Goal: Task Accomplishment & Management: Use online tool/utility

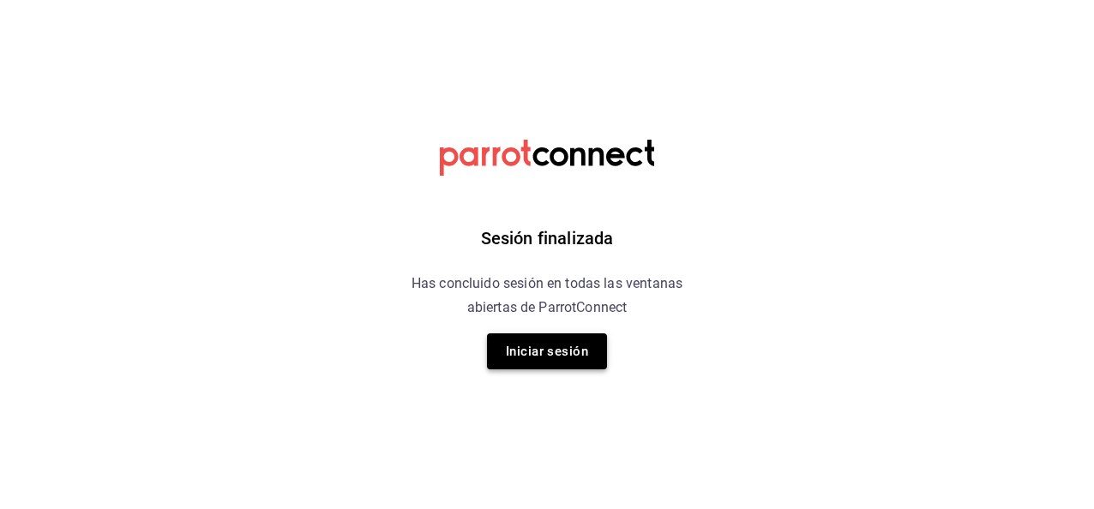
click at [566, 343] on button "Iniciar sesión" at bounding box center [547, 351] width 120 height 36
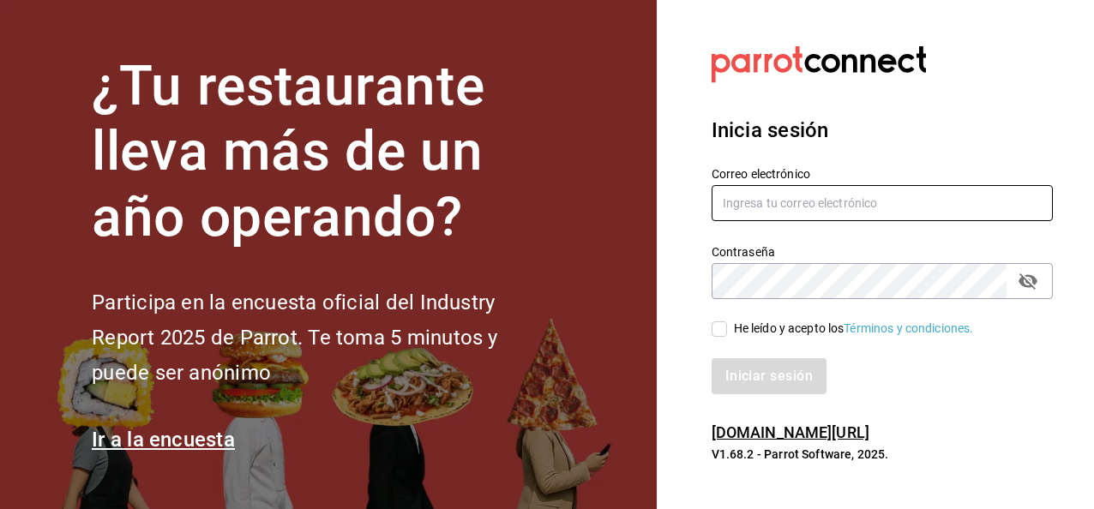
type input "asanchez@delica.mx"
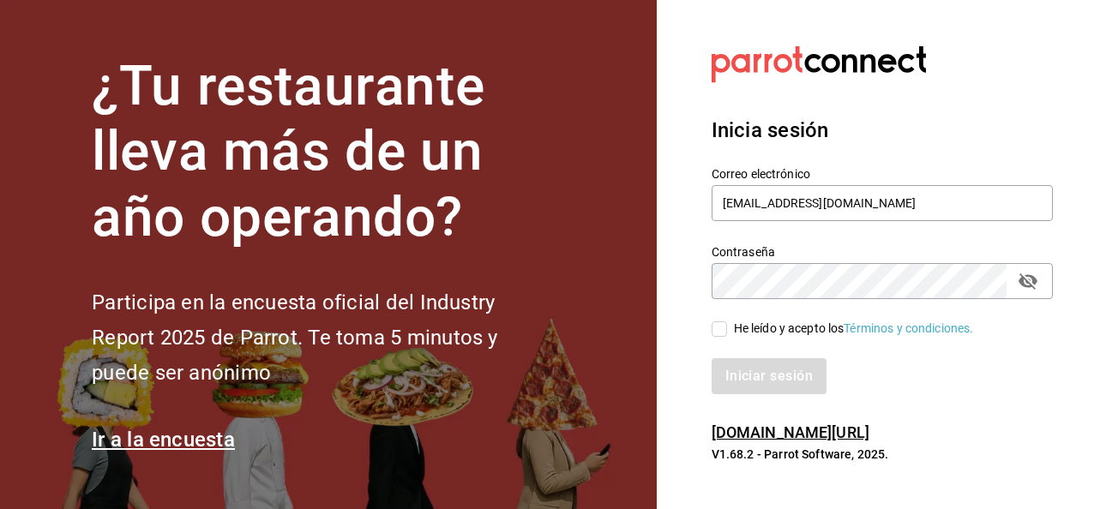
click at [720, 327] on input "He leído y acepto los Términos y condiciones." at bounding box center [719, 328] width 15 height 15
checkbox input "true"
click at [754, 369] on button "Iniciar sesión" at bounding box center [770, 376] width 117 height 36
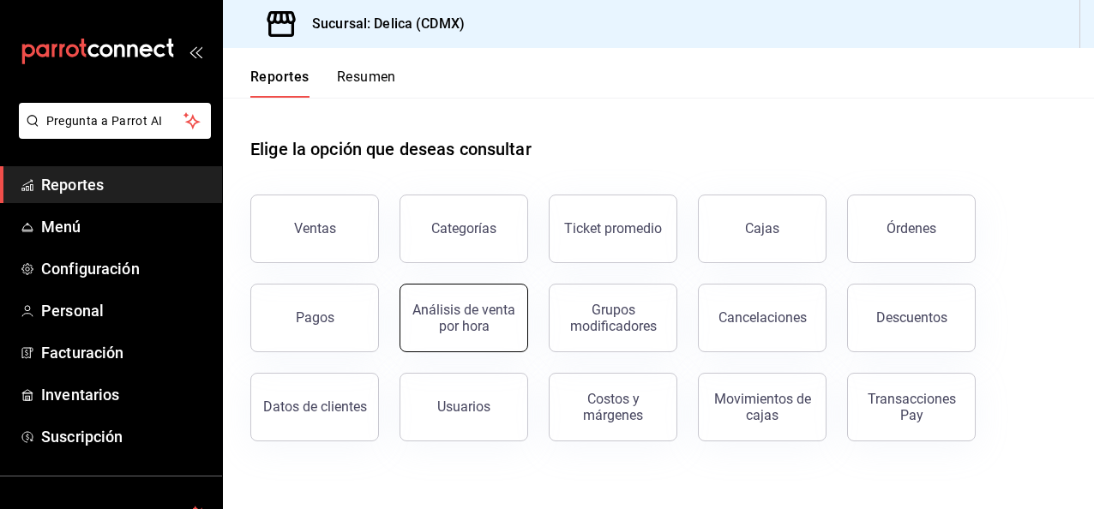
click at [471, 304] on div "Análisis de venta por hora" at bounding box center [464, 318] width 106 height 33
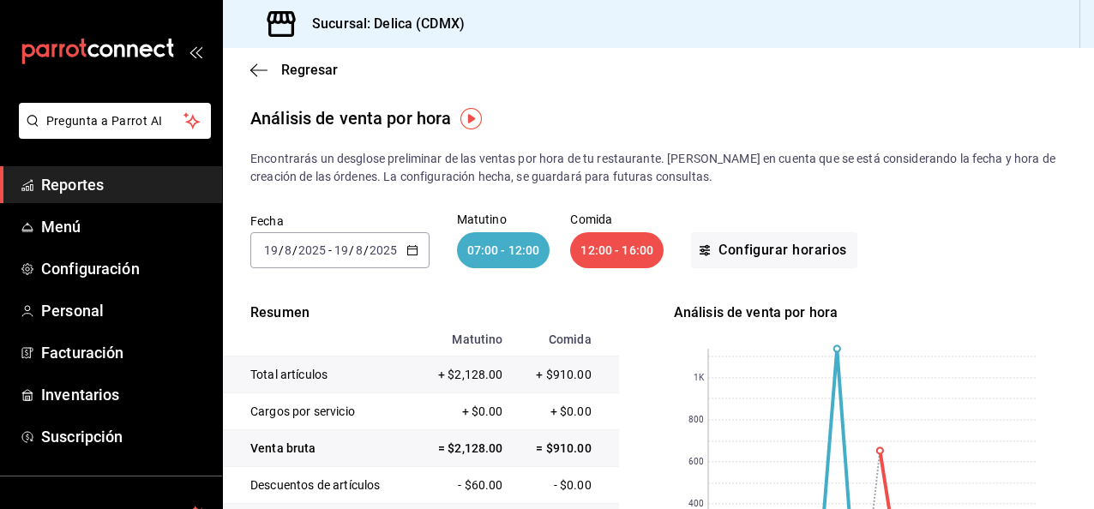
click at [407, 252] on \(Stroke\) "button" at bounding box center [412, 250] width 10 height 9
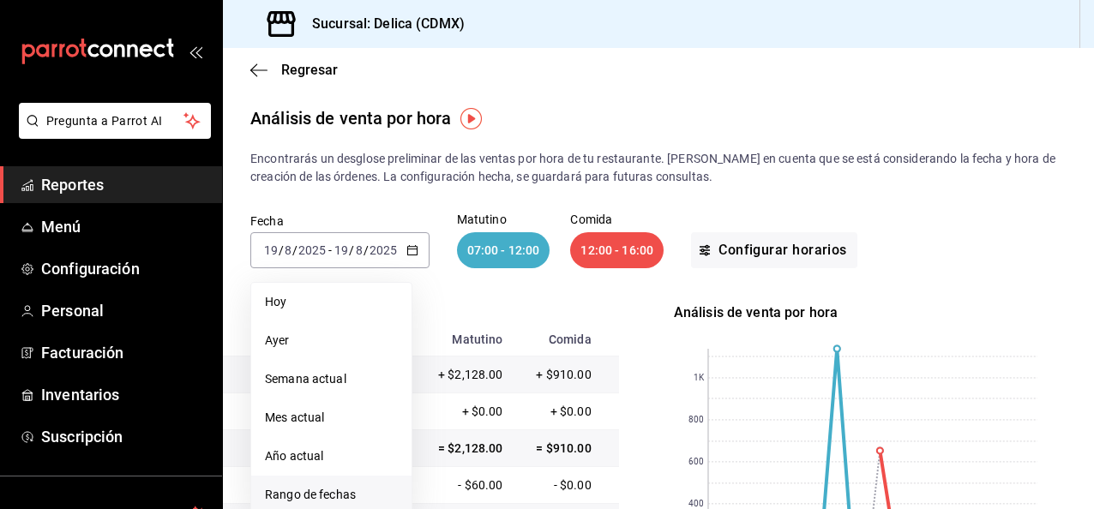
click at [349, 481] on li "Rango de fechas" at bounding box center [331, 495] width 160 height 39
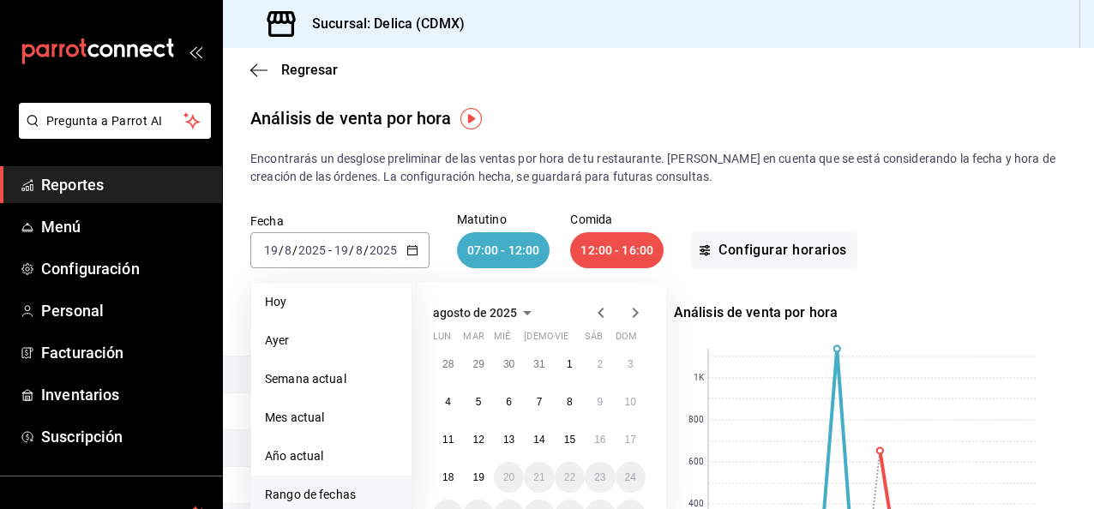
click at [600, 307] on icon "button" at bounding box center [601, 313] width 21 height 21
click at [482, 372] on button "1" at bounding box center [478, 364] width 30 height 31
click at [634, 315] on icon "button" at bounding box center [636, 313] width 6 height 10
click at [540, 365] on abbr "31" at bounding box center [538, 364] width 11 height 12
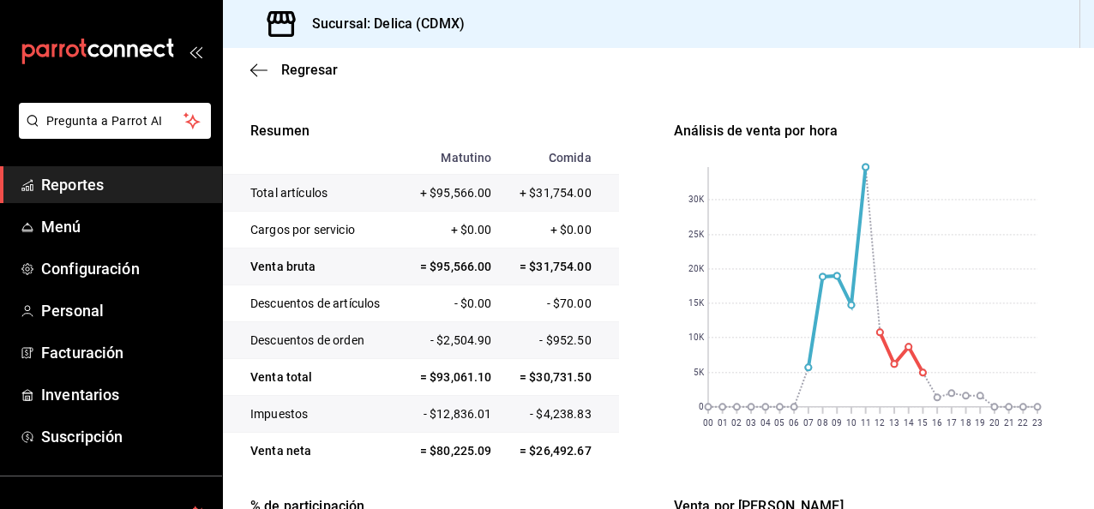
scroll to position [180, 0]
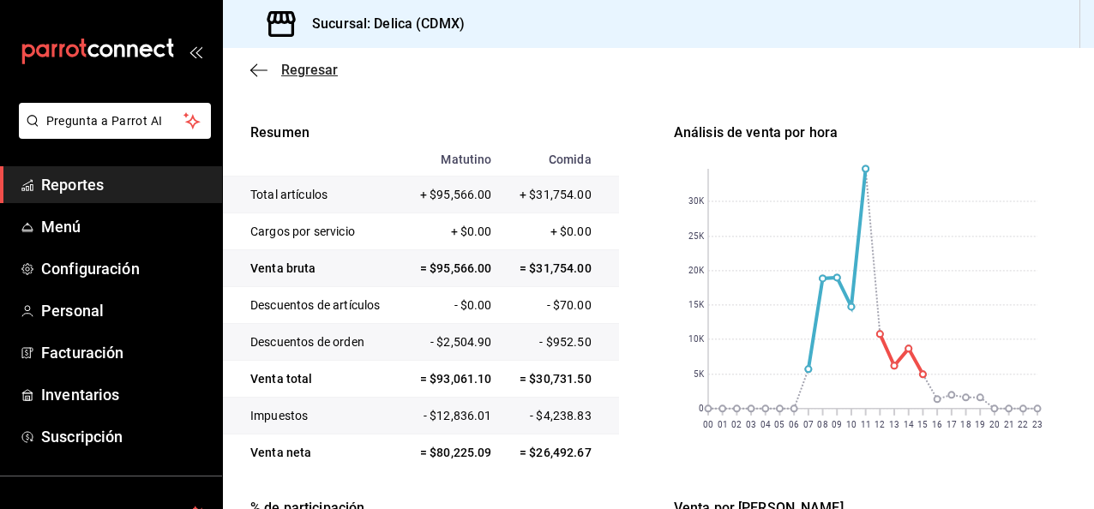
click at [307, 65] on span "Regresar" at bounding box center [309, 70] width 57 height 16
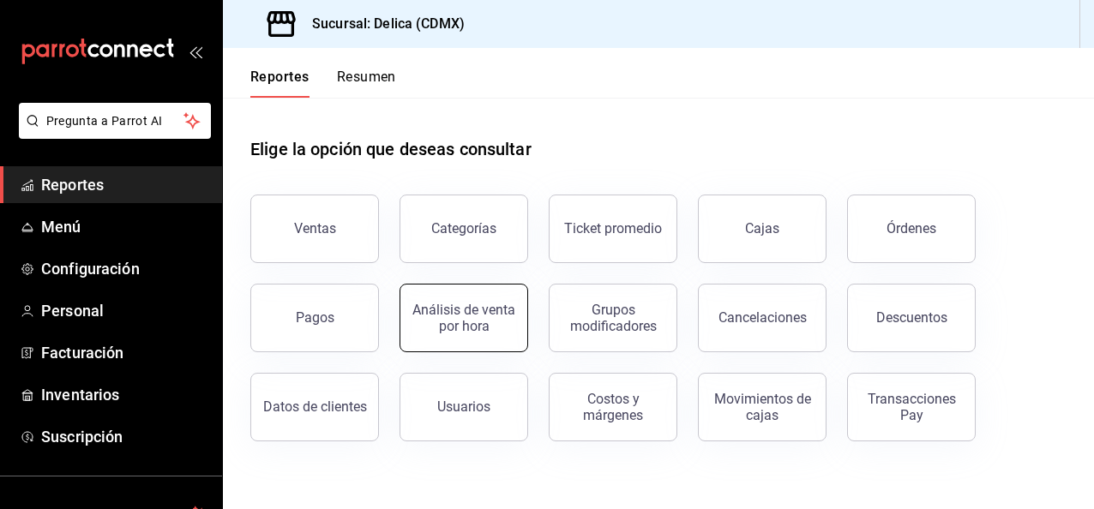
click at [491, 329] on div "Análisis de venta por hora" at bounding box center [464, 318] width 106 height 33
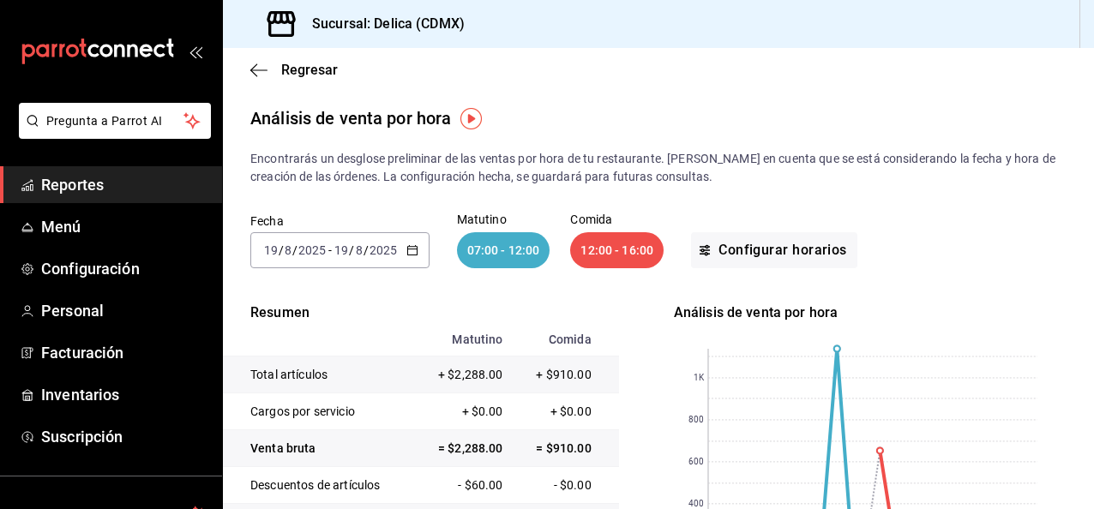
click at [415, 246] on icon "button" at bounding box center [412, 250] width 12 height 12
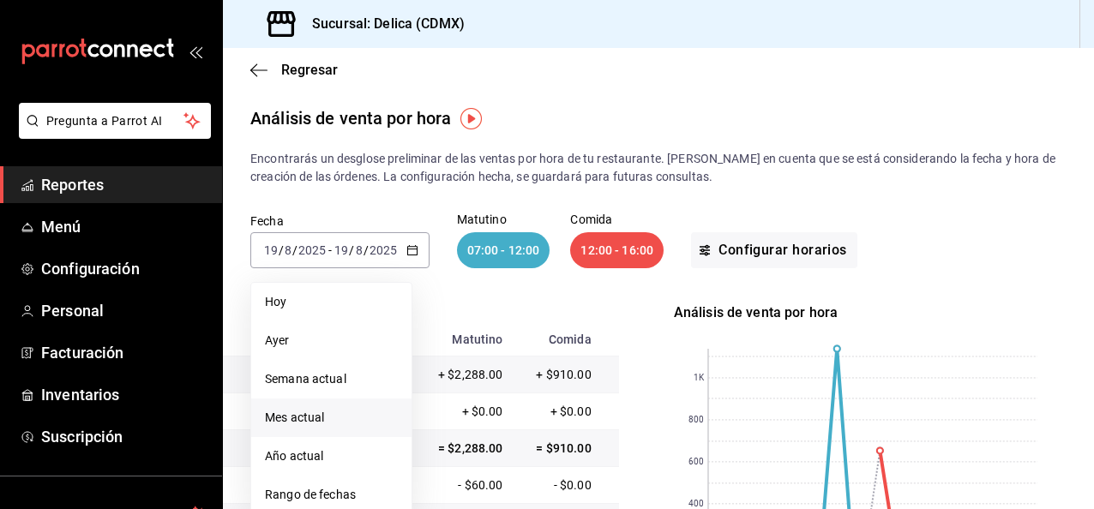
click at [357, 405] on li "Mes actual" at bounding box center [331, 418] width 160 height 39
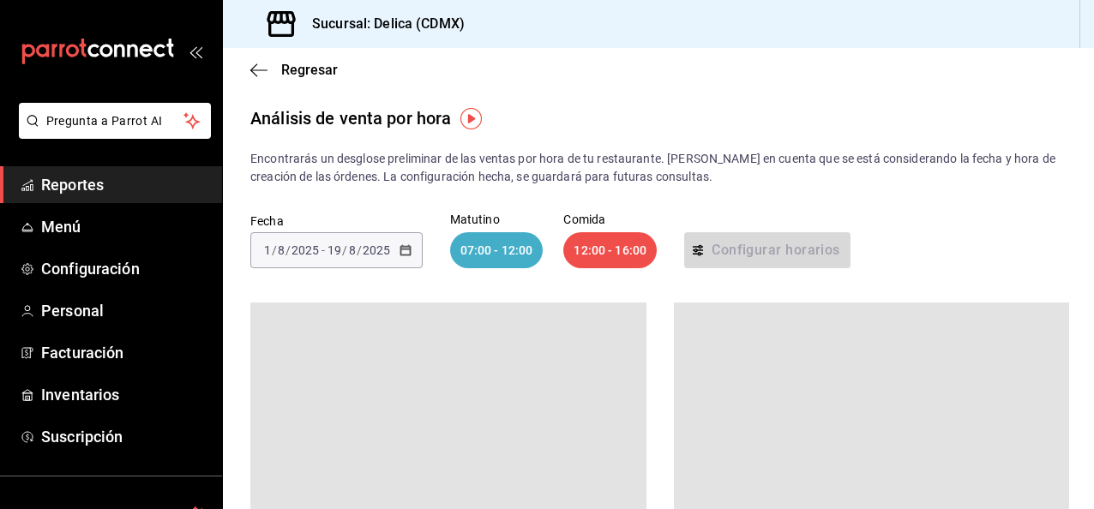
click at [661, 193] on div "Fecha [DATE] [DATE] - [DATE] [DATE] Matutino 07:00 - 12:00 Comida 12:00 - 16:00…" at bounding box center [658, 241] width 816 height 110
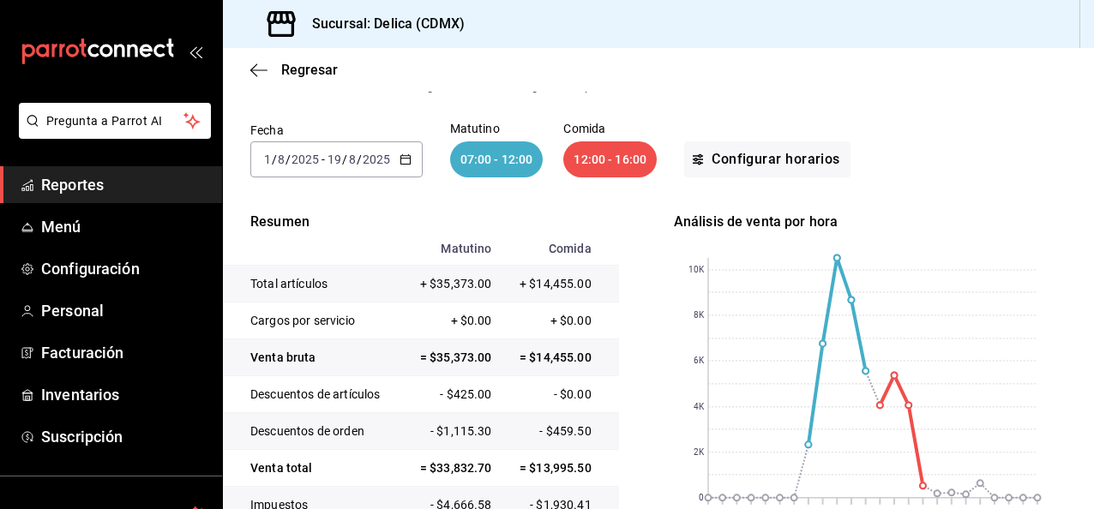
scroll to position [99, 0]
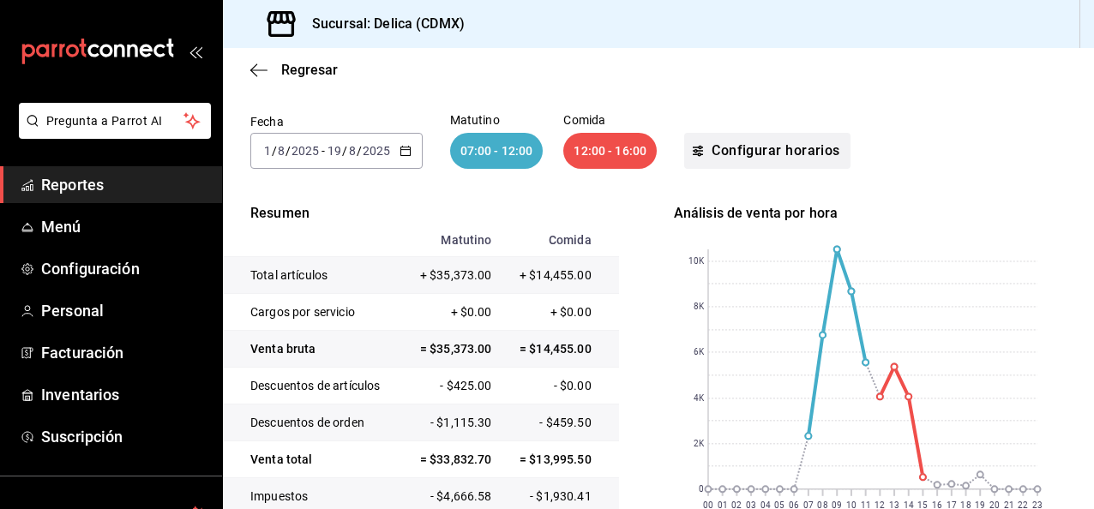
click at [764, 149] on button "Configurar horarios" at bounding box center [767, 151] width 166 height 36
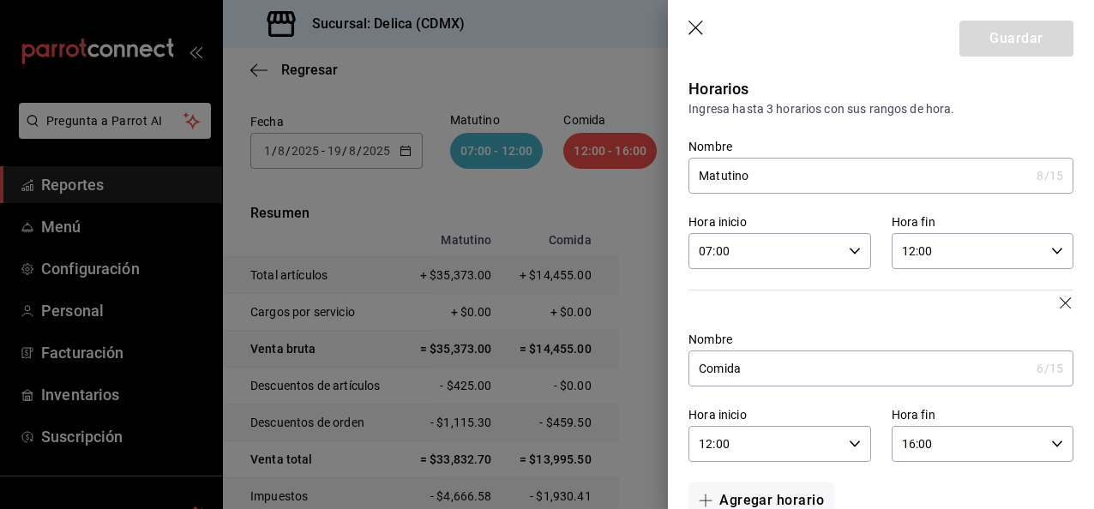
scroll to position [43, 0]
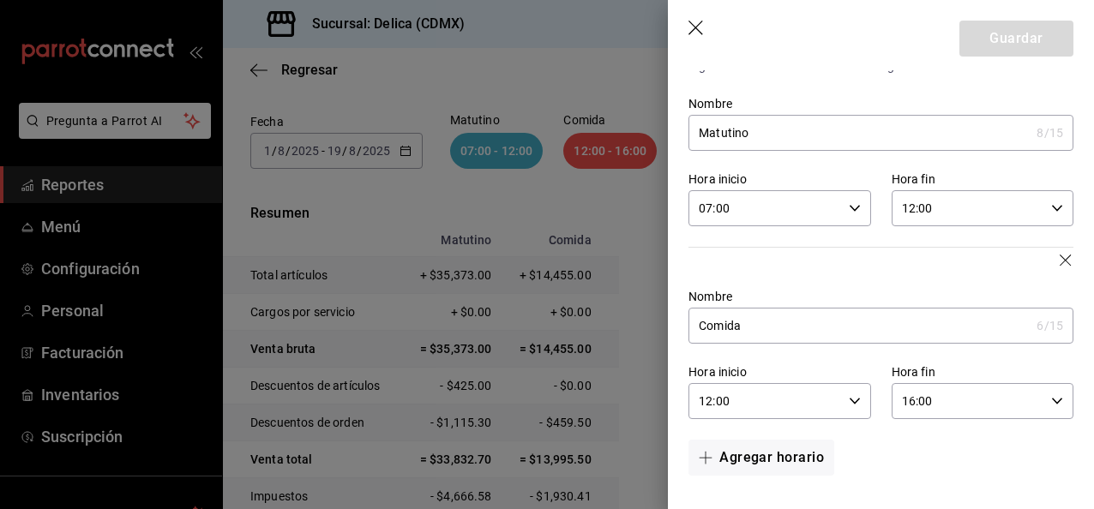
click at [1051, 402] on div "16:00 Hora fin" at bounding box center [983, 401] width 182 height 36
click at [935, 484] on div "18" at bounding box center [929, 466] width 88 height 41
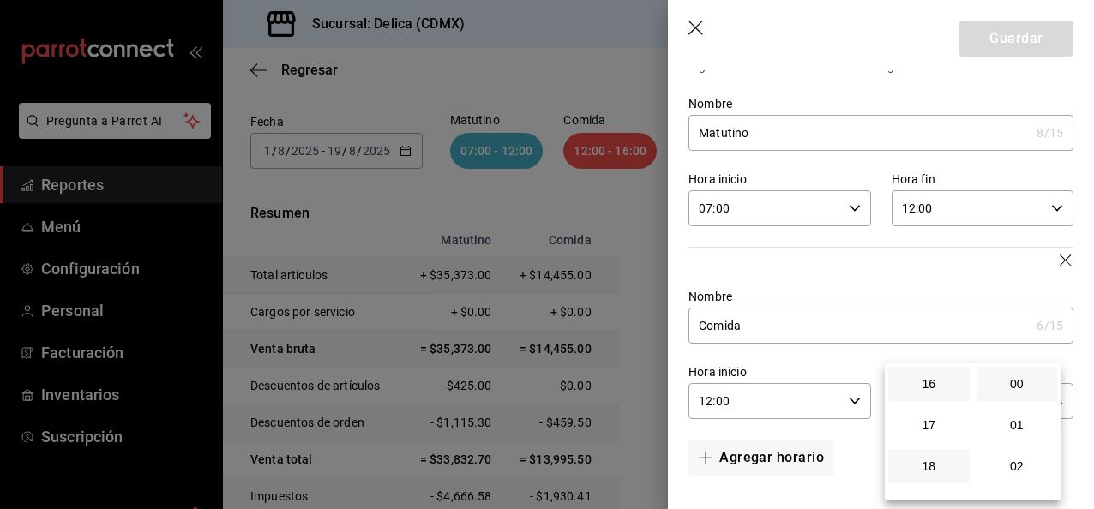
click at [926, 475] on button "18" at bounding box center [928, 466] width 81 height 34
click at [1002, 374] on button "00" at bounding box center [1016, 384] width 81 height 34
click at [842, 357] on div at bounding box center [547, 254] width 1094 height 509
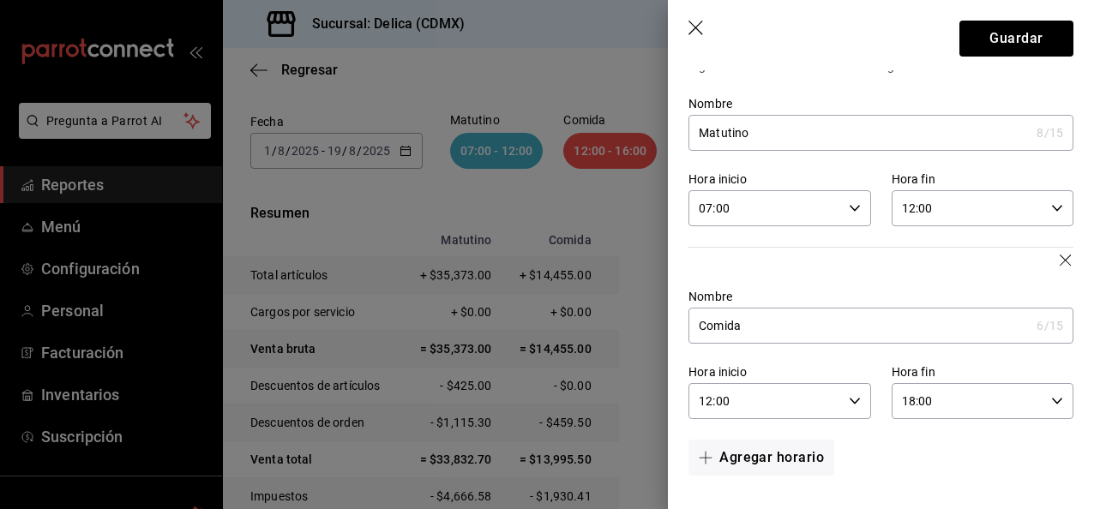
click at [960, 389] on input "18:00" at bounding box center [968, 401] width 153 height 34
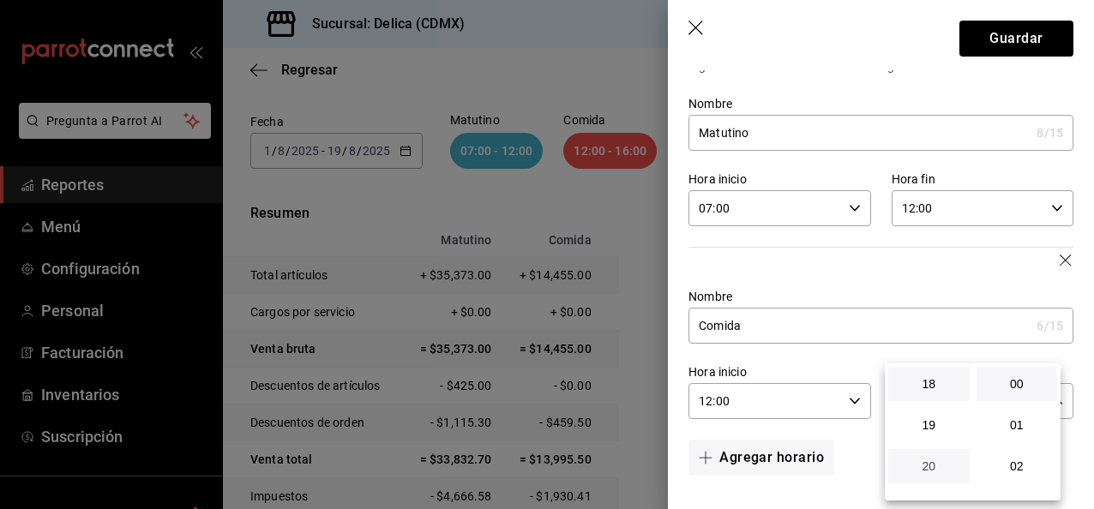
click at [935, 465] on span "20" at bounding box center [928, 466] width 61 height 14
type input "20:00"
click at [855, 362] on div at bounding box center [547, 254] width 1094 height 509
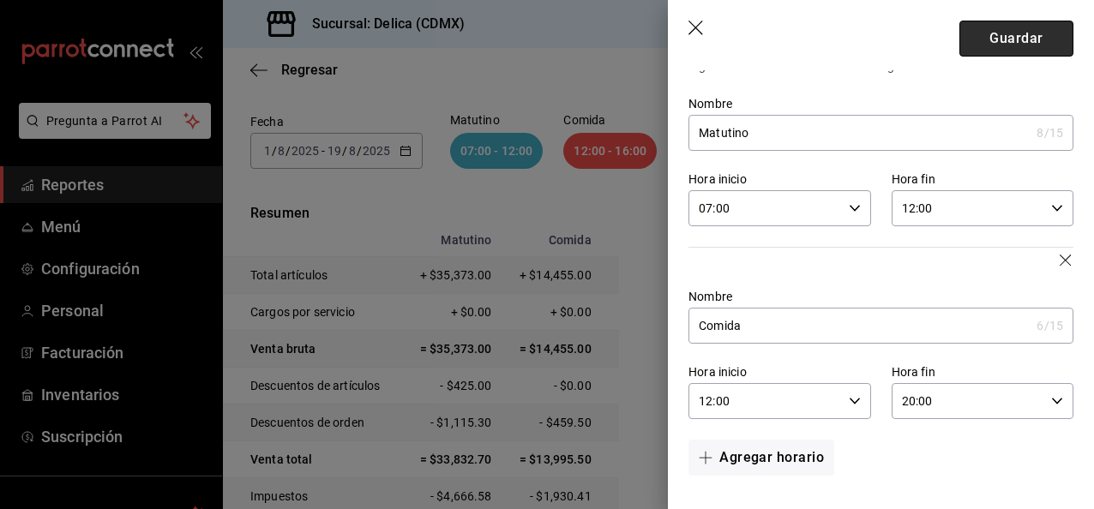
click at [1015, 49] on button "Guardar" at bounding box center [1016, 39] width 114 height 36
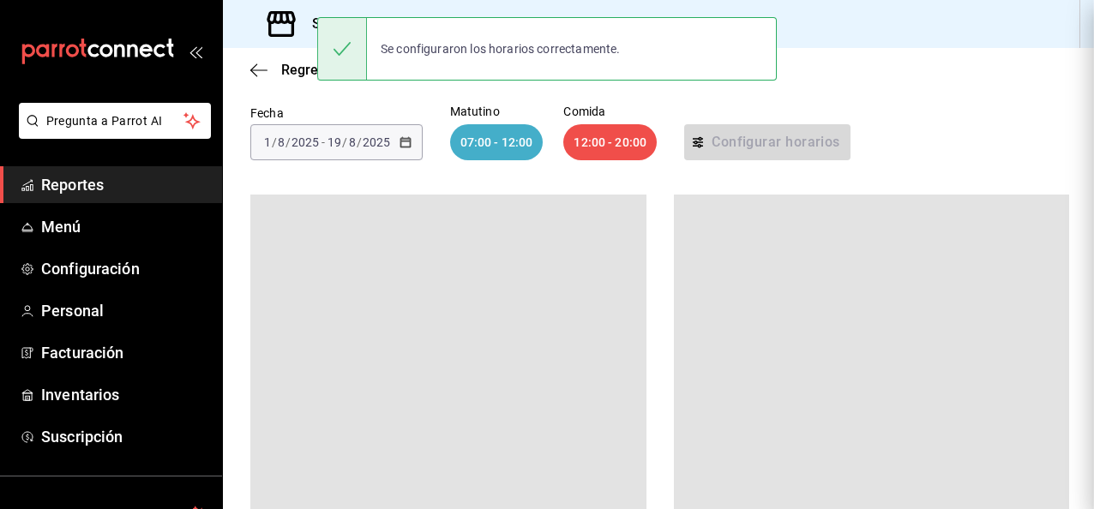
scroll to position [99, 0]
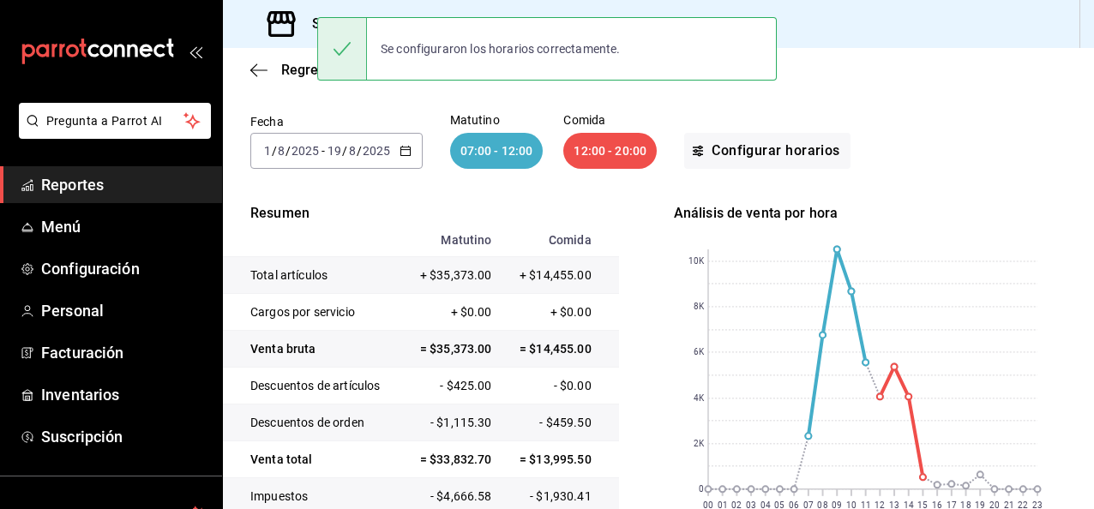
click at [902, 91] on div "Regresar" at bounding box center [658, 70] width 871 height 44
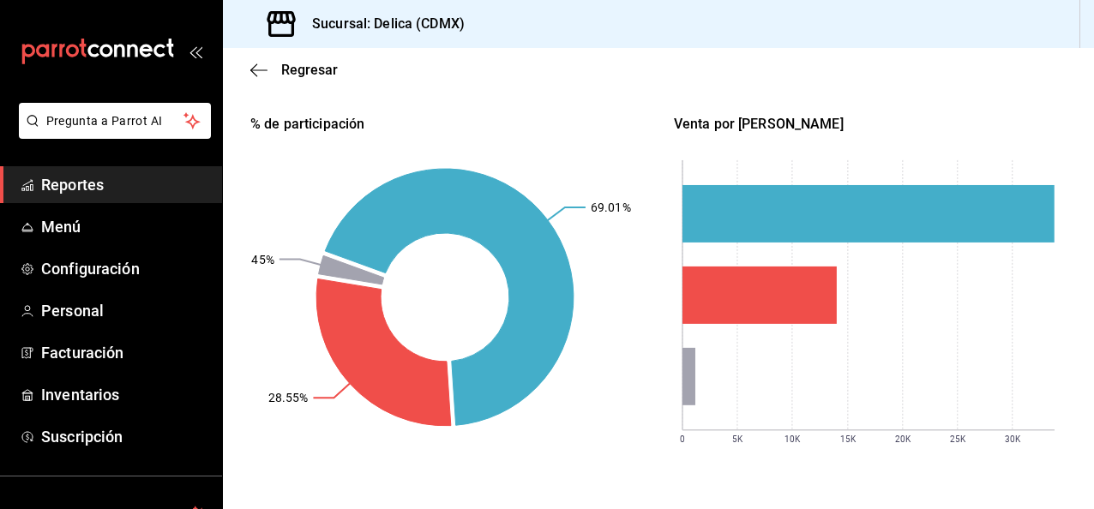
scroll to position [568, 0]
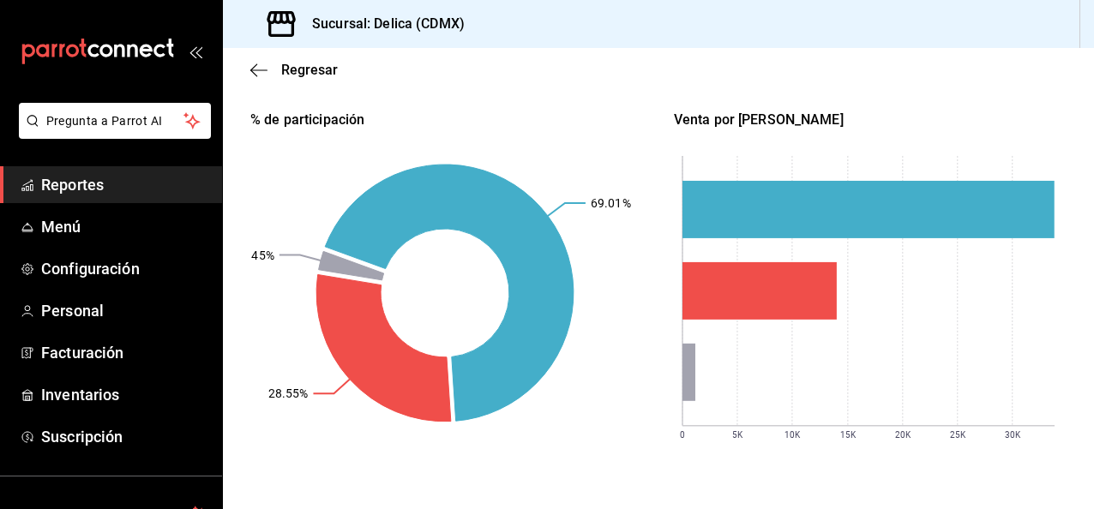
click at [1079, 349] on div "Encontrarás un desglose preliminar de las ventas por hora de tu restaurante. [P…" at bounding box center [658, 33] width 871 height 902
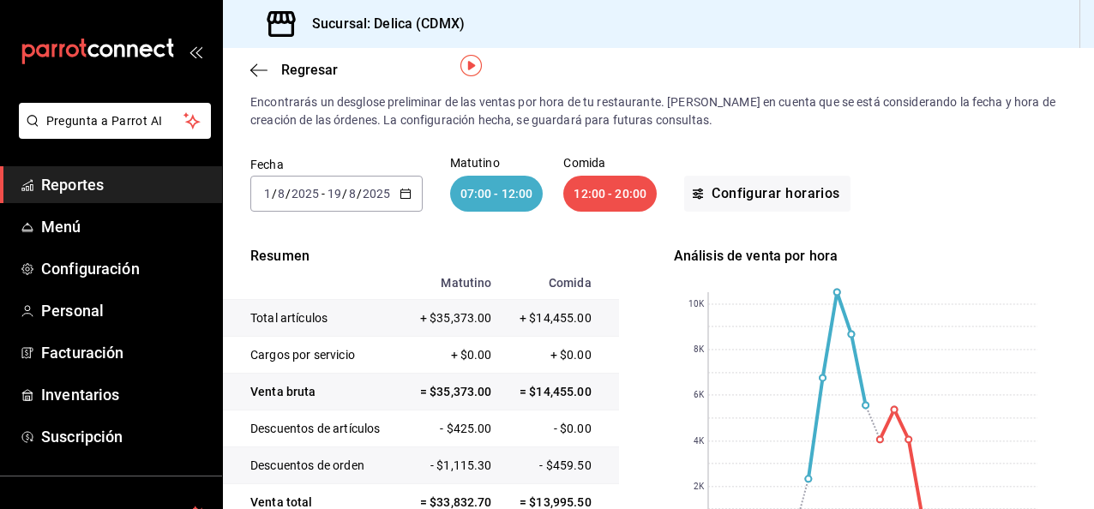
scroll to position [53, 0]
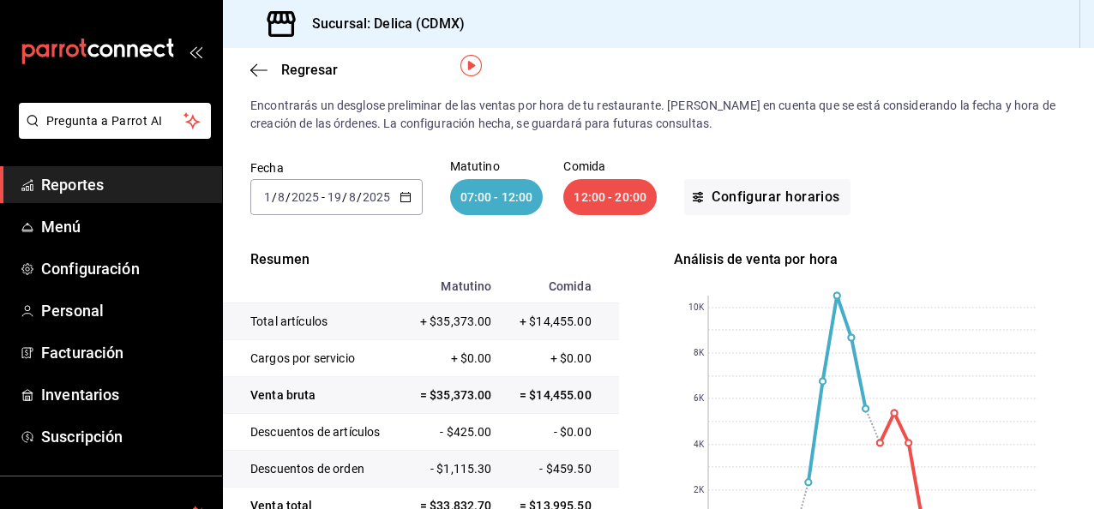
click at [406, 192] on icon "button" at bounding box center [405, 197] width 12 height 12
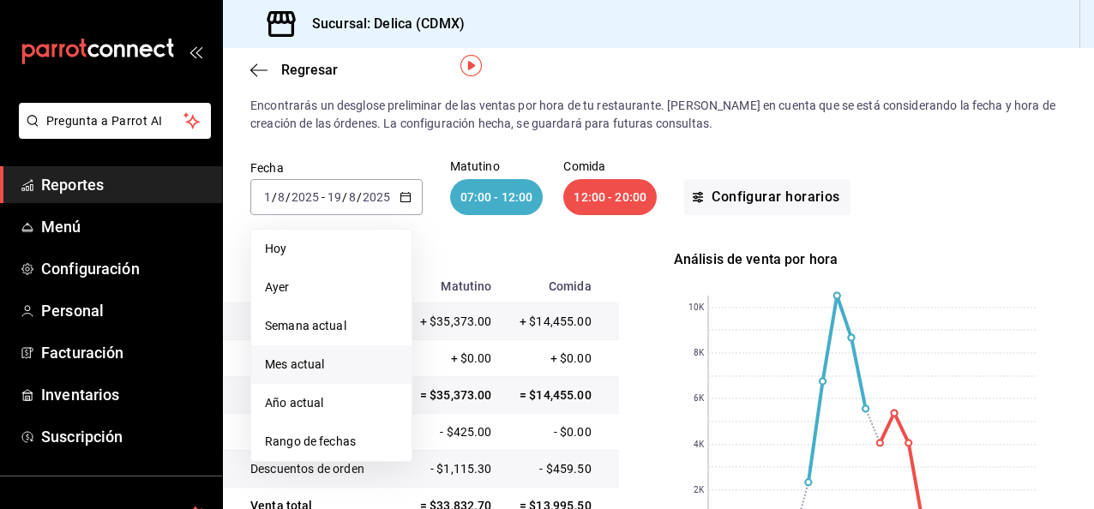
click at [346, 376] on li "Mes actual" at bounding box center [331, 364] width 160 height 39
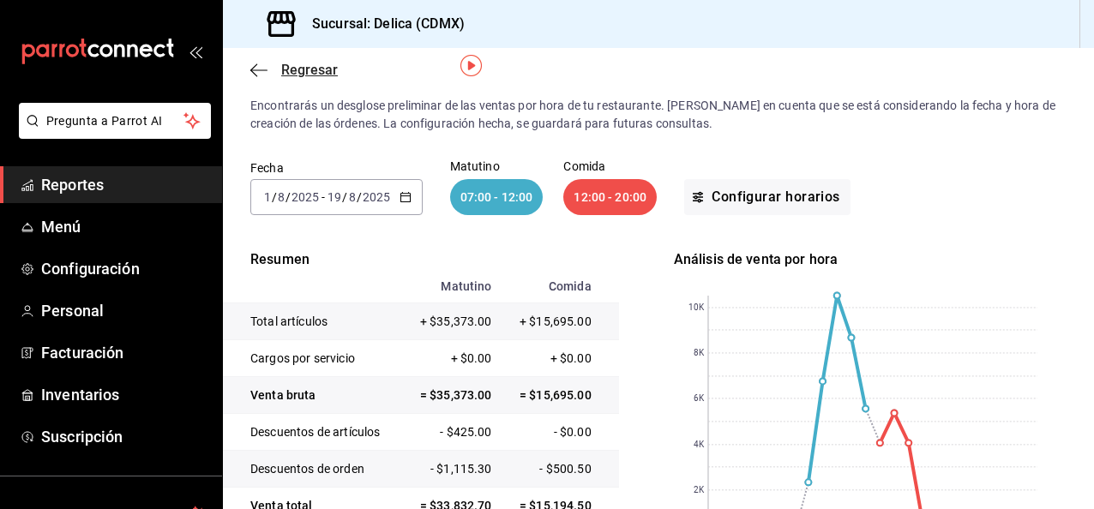
click at [301, 67] on span "Regresar" at bounding box center [309, 70] width 57 height 16
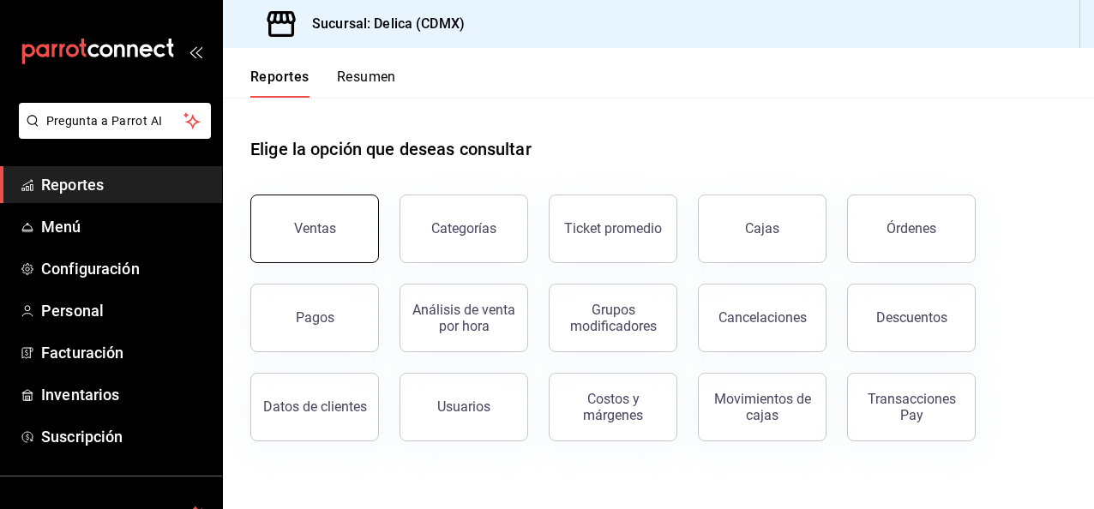
click at [325, 234] on div "Ventas" at bounding box center [315, 228] width 42 height 16
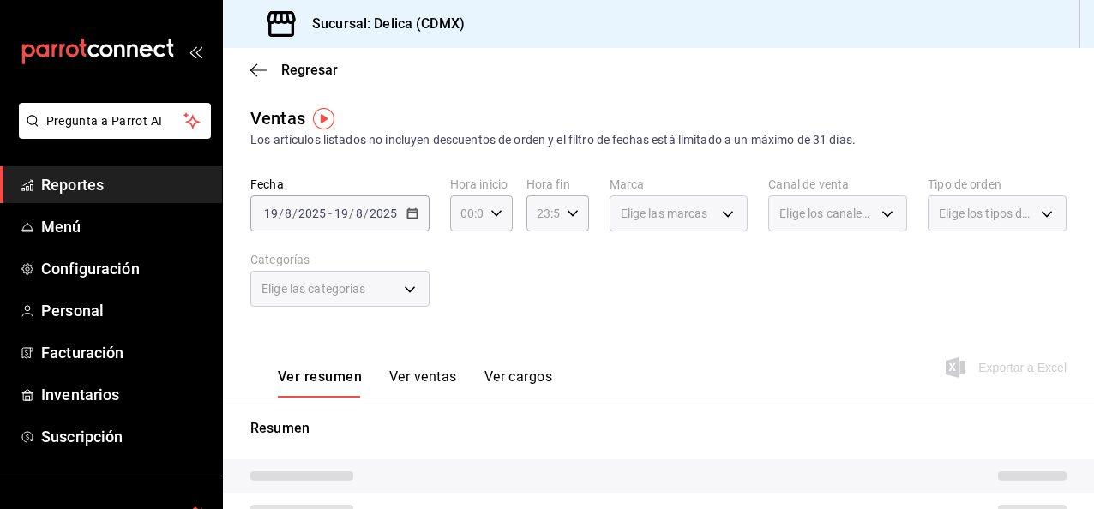
click at [417, 206] on div "[DATE] [DATE] - [DATE] [DATE]" at bounding box center [339, 213] width 179 height 36
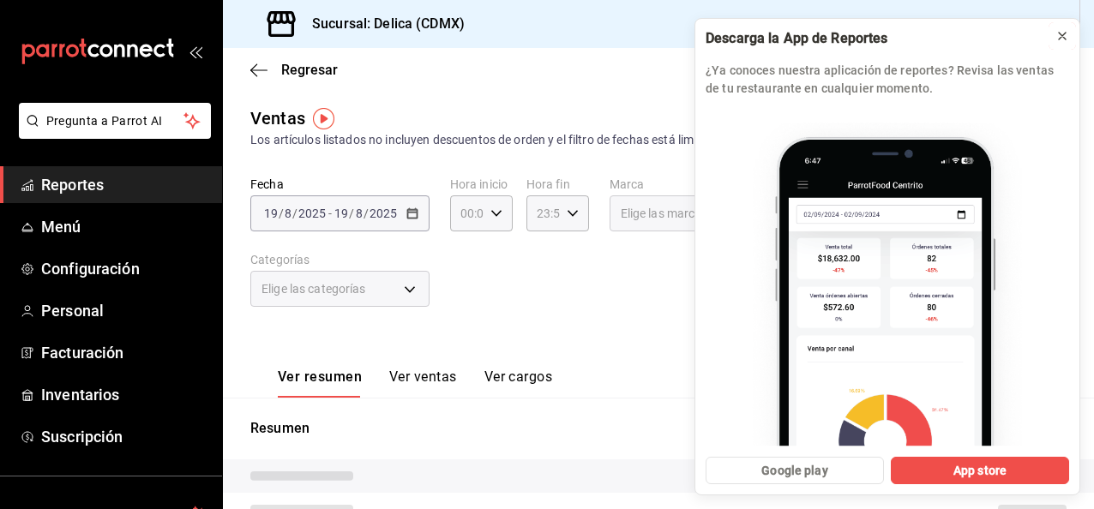
click at [1067, 41] on icon at bounding box center [1062, 36] width 14 height 14
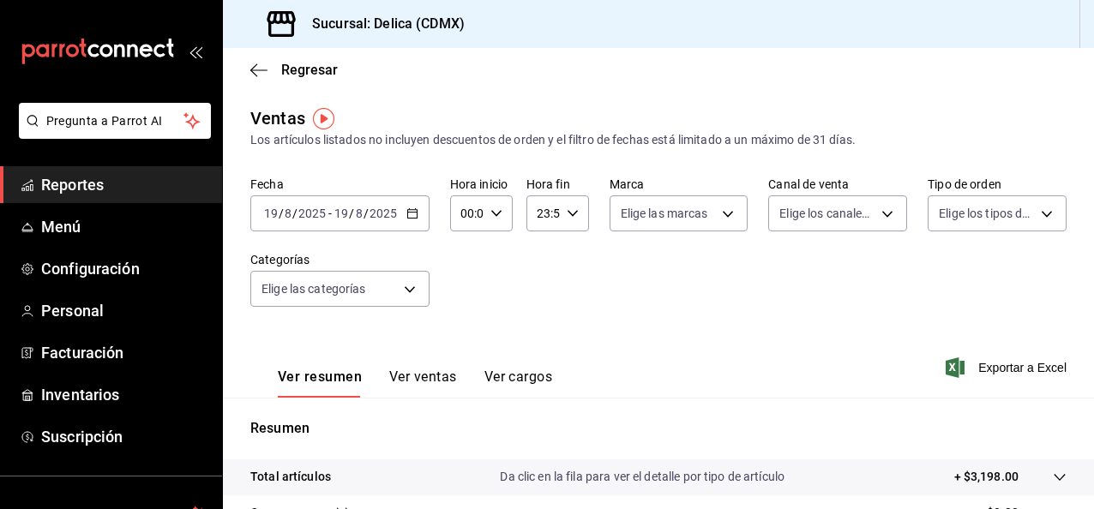
click at [409, 208] on icon "button" at bounding box center [412, 213] width 12 height 12
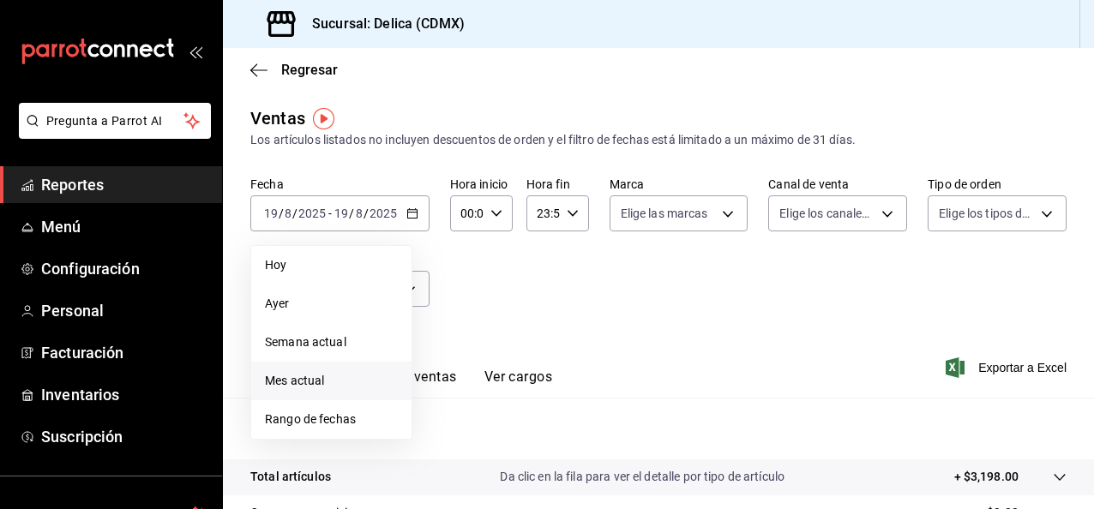
click at [321, 372] on span "Mes actual" at bounding box center [331, 381] width 133 height 18
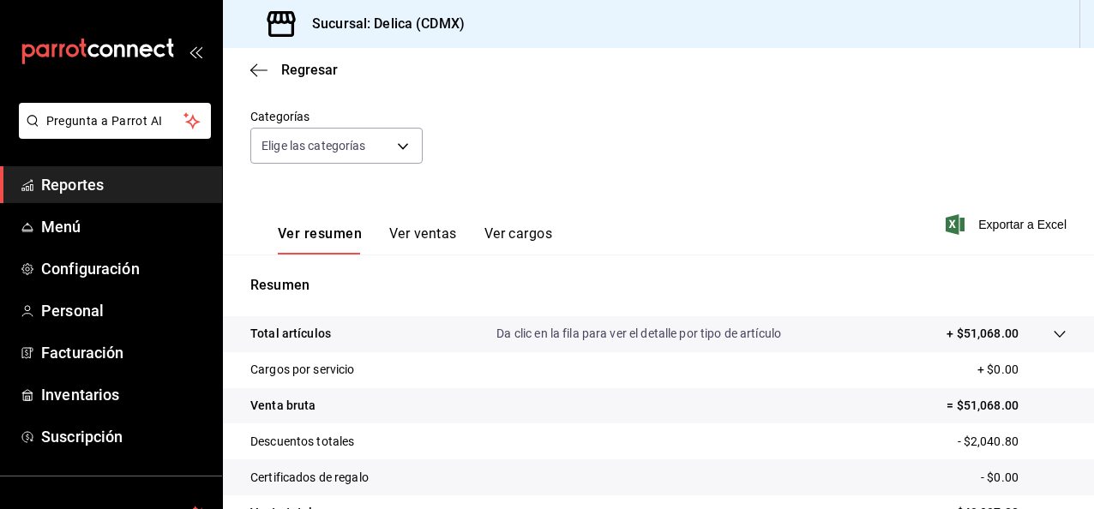
scroll to position [146, 0]
